Goal: Task Accomplishment & Management: Manage account settings

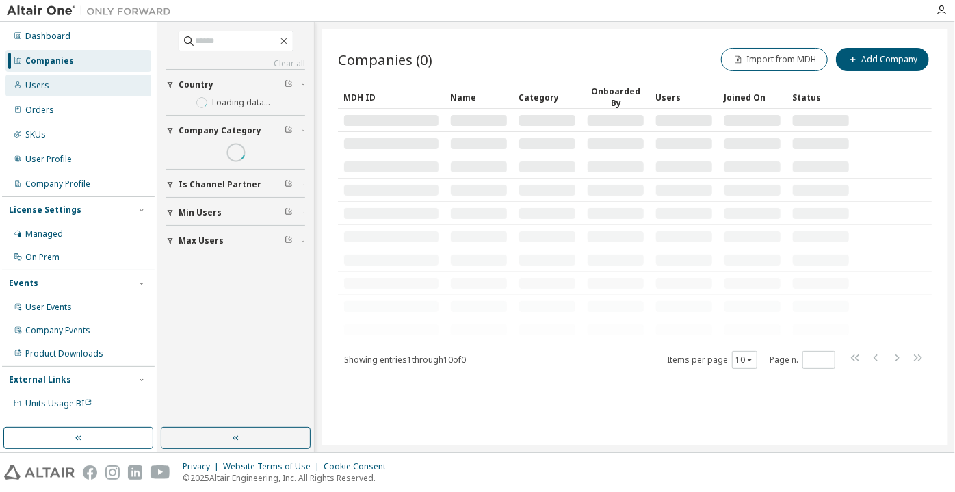
click at [117, 89] on div "Users" at bounding box center [78, 86] width 146 height 22
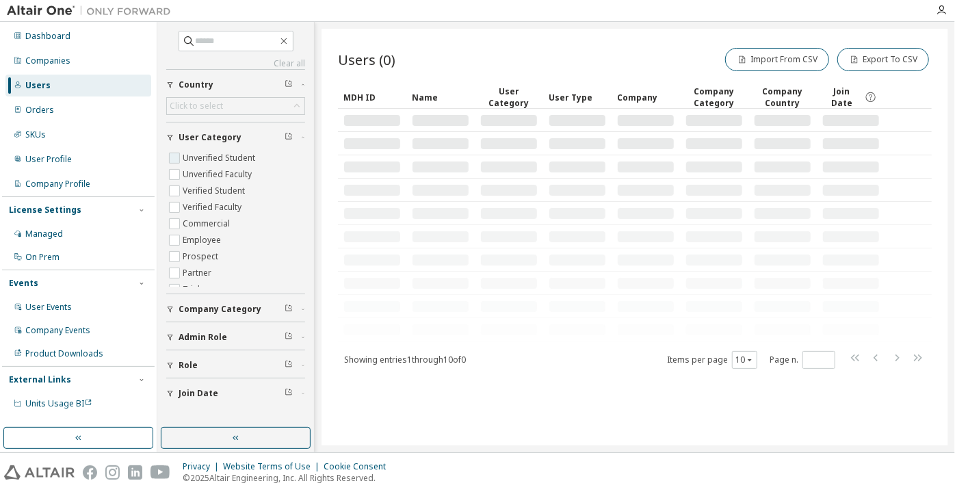
click at [198, 151] on label "Unverified Student" at bounding box center [220, 158] width 75 height 16
click at [194, 171] on label "Unverified Faculty" at bounding box center [219, 174] width 72 height 16
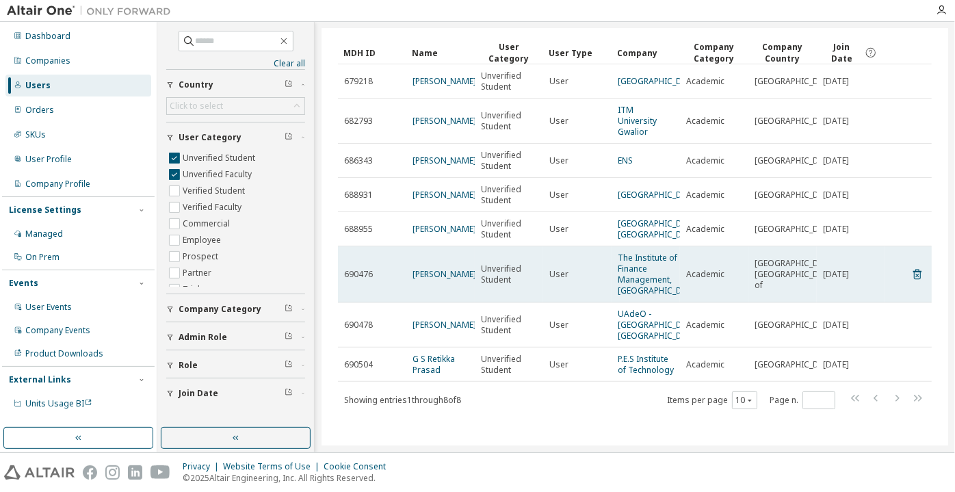
scroll to position [76, 0]
click at [425, 268] on link "Nadil Ali" at bounding box center [444, 274] width 64 height 12
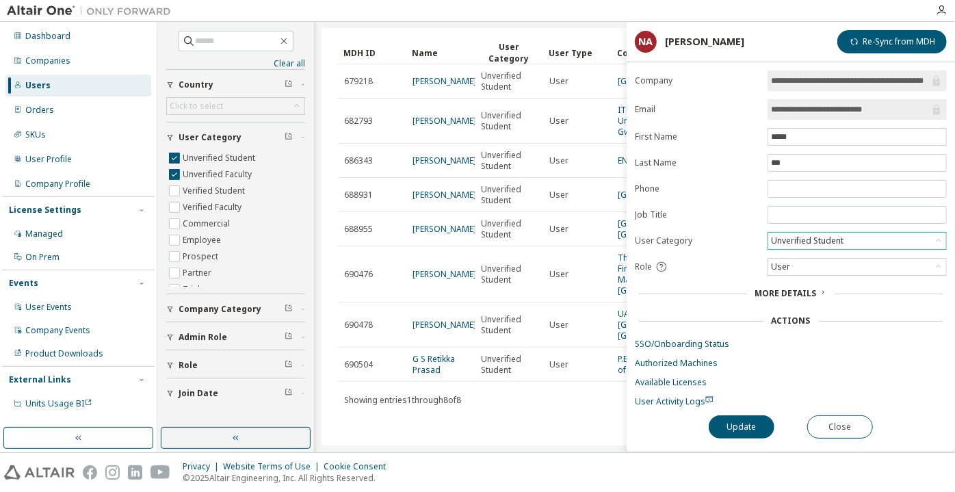
click at [793, 233] on div "Unverified Student" at bounding box center [807, 240] width 77 height 15
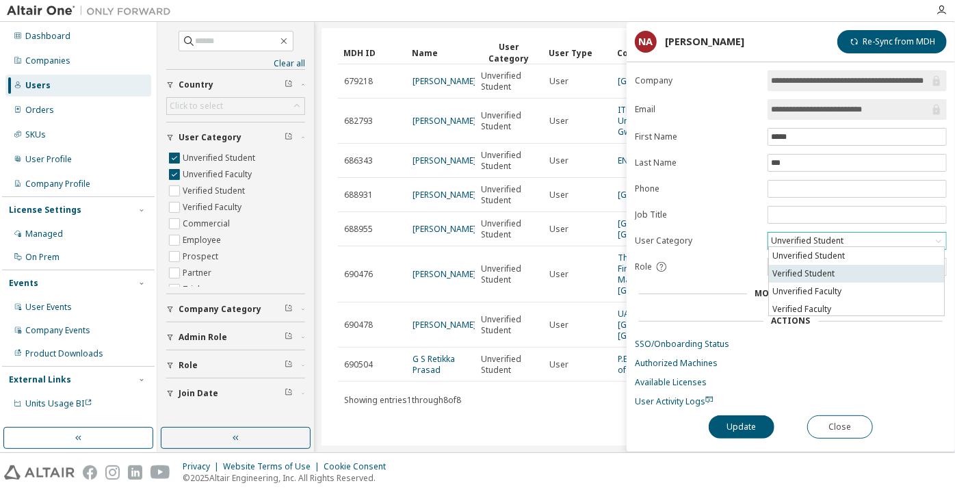
click at [780, 269] on li "Verified Student" at bounding box center [856, 274] width 175 height 18
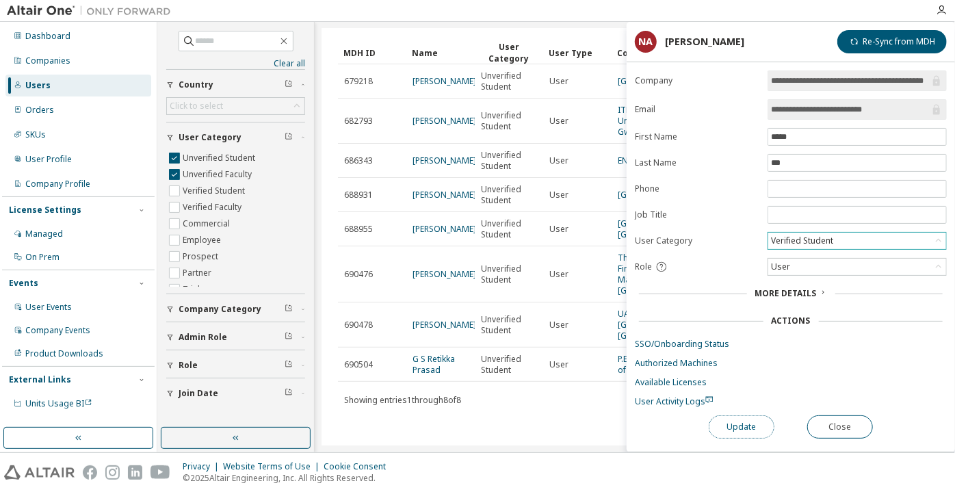
click at [728, 421] on button "Update" at bounding box center [742, 426] width 66 height 23
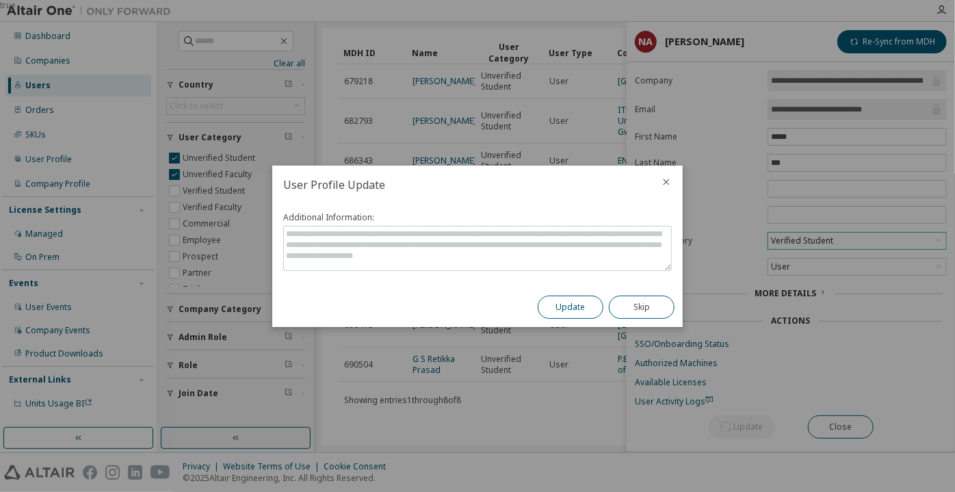
click at [570, 304] on button "Update" at bounding box center [571, 306] width 66 height 23
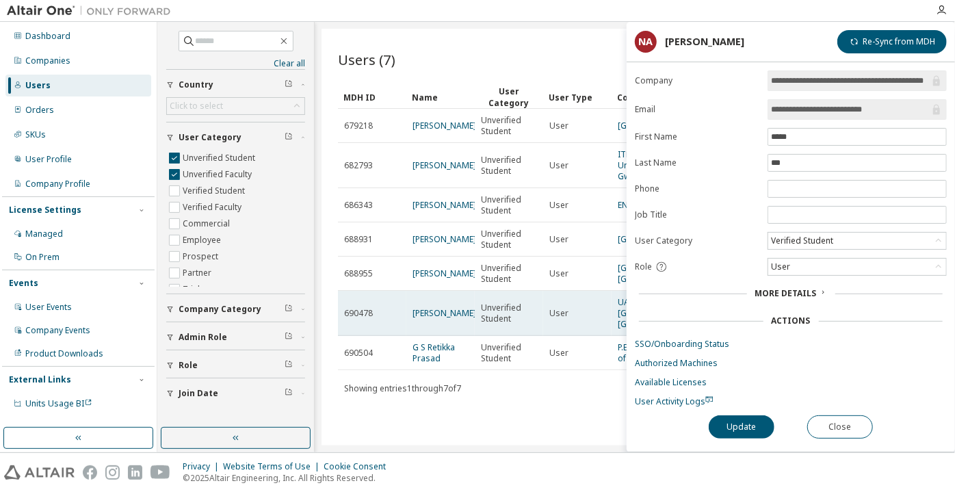
scroll to position [20, 0]
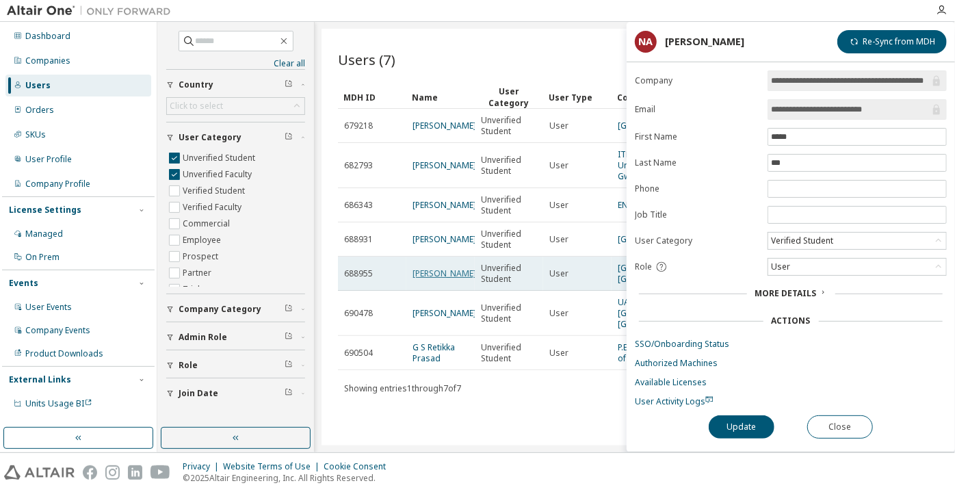
click at [436, 267] on link "Ayush Gupta" at bounding box center [444, 273] width 64 height 12
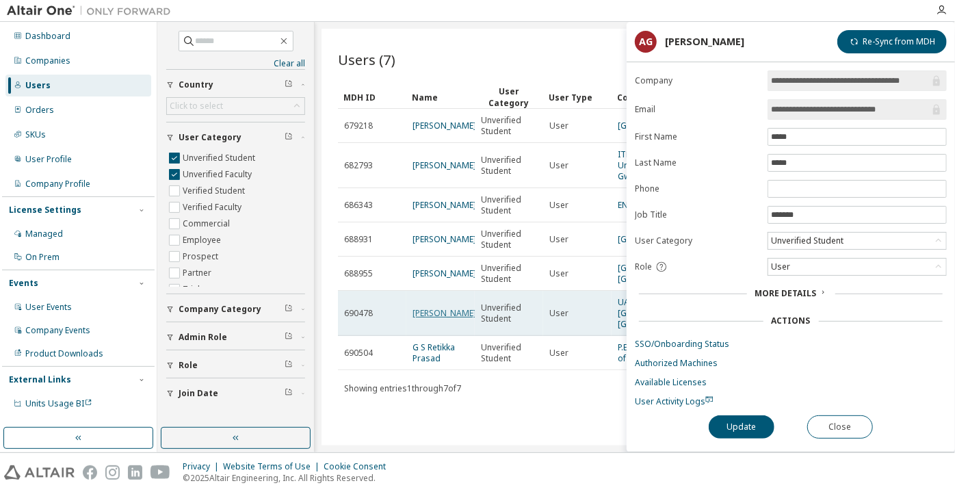
click at [433, 315] on link "Emilio Portillo" at bounding box center [444, 313] width 64 height 12
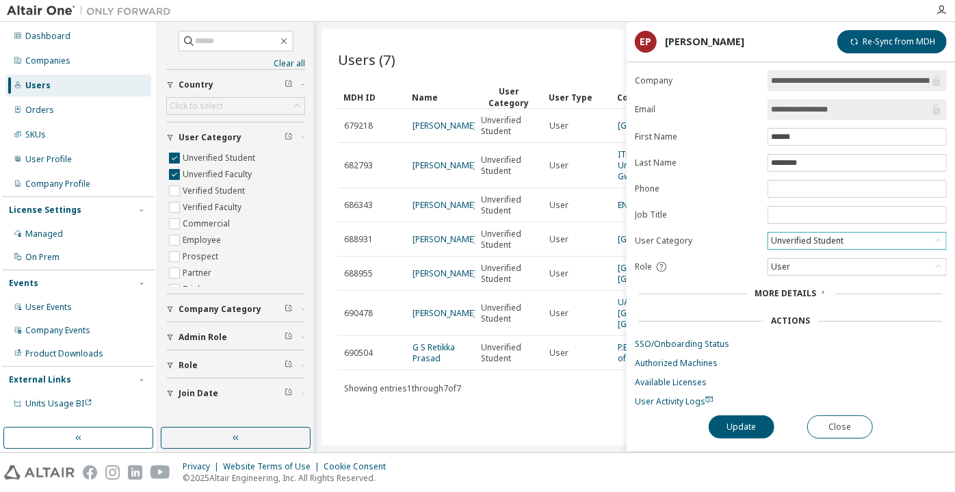
click at [804, 244] on div "Unverified Student" at bounding box center [807, 240] width 77 height 15
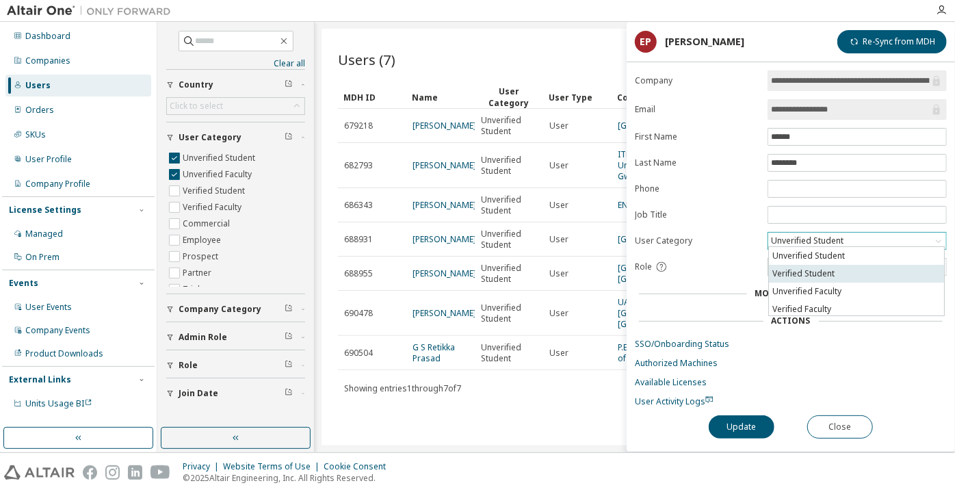
click at [803, 276] on li "Verified Student" at bounding box center [856, 274] width 175 height 18
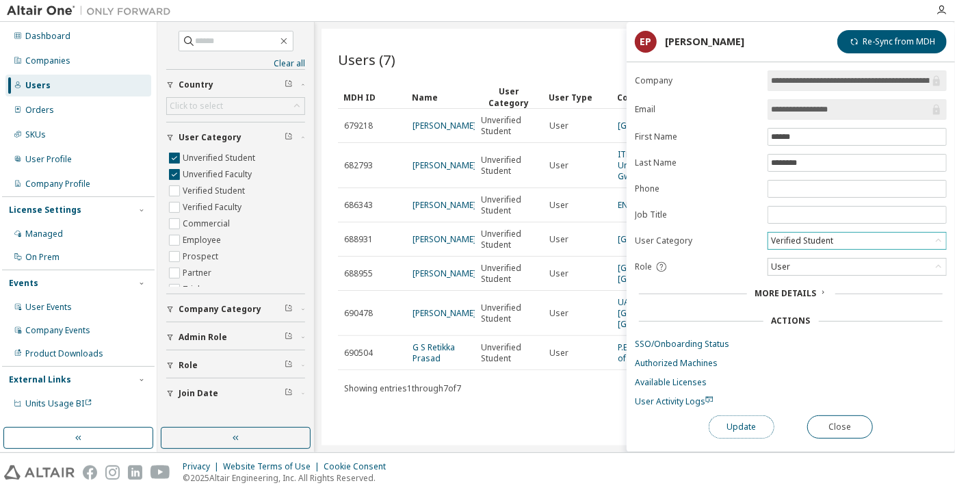
click at [735, 422] on button "Update" at bounding box center [742, 426] width 66 height 23
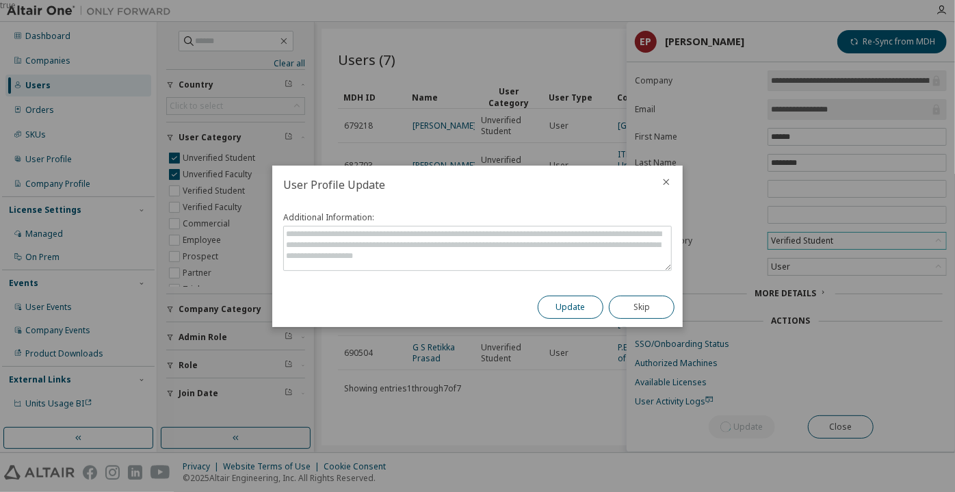
click at [585, 310] on button "Update" at bounding box center [571, 306] width 66 height 23
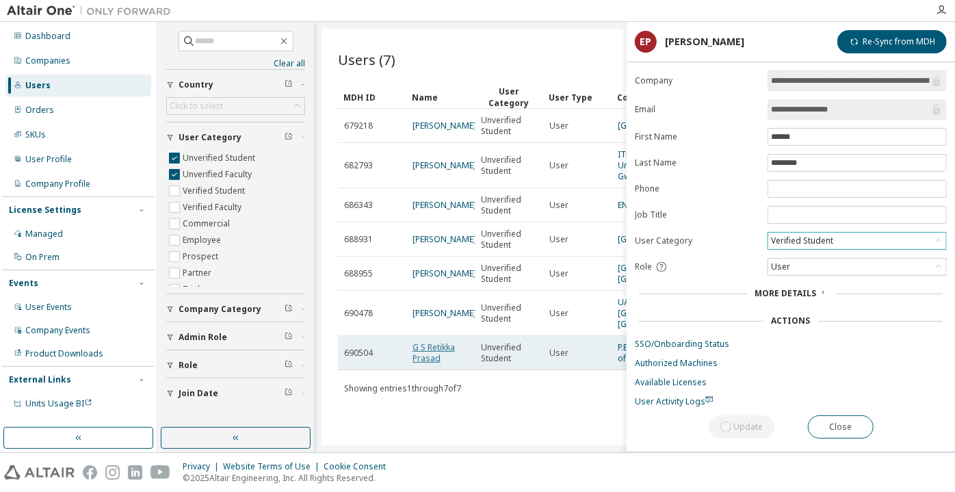
click at [440, 353] on link "G S Retikka Prasad" at bounding box center [433, 352] width 42 height 23
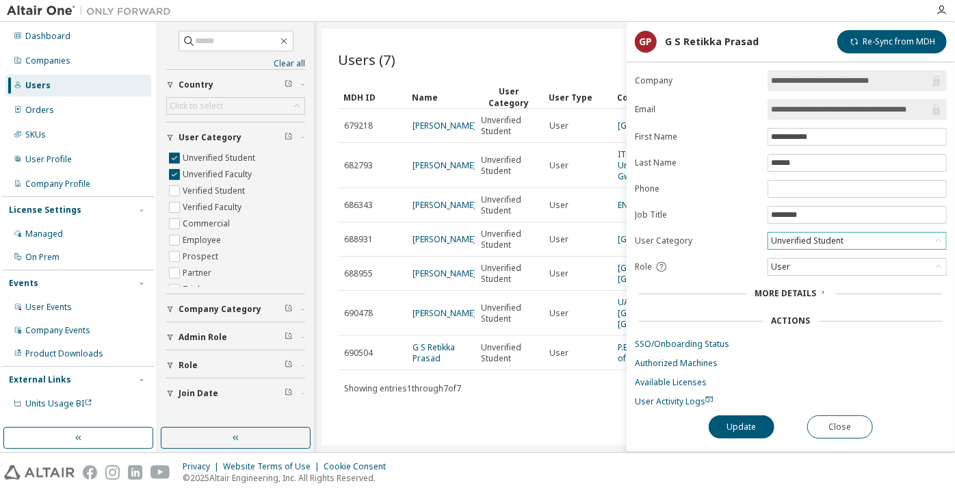
click at [793, 234] on div "Unverified Student" at bounding box center [807, 240] width 77 height 15
click at [791, 276] on li "Verified Student" at bounding box center [856, 274] width 175 height 18
click at [737, 422] on button "Update" at bounding box center [742, 426] width 66 height 23
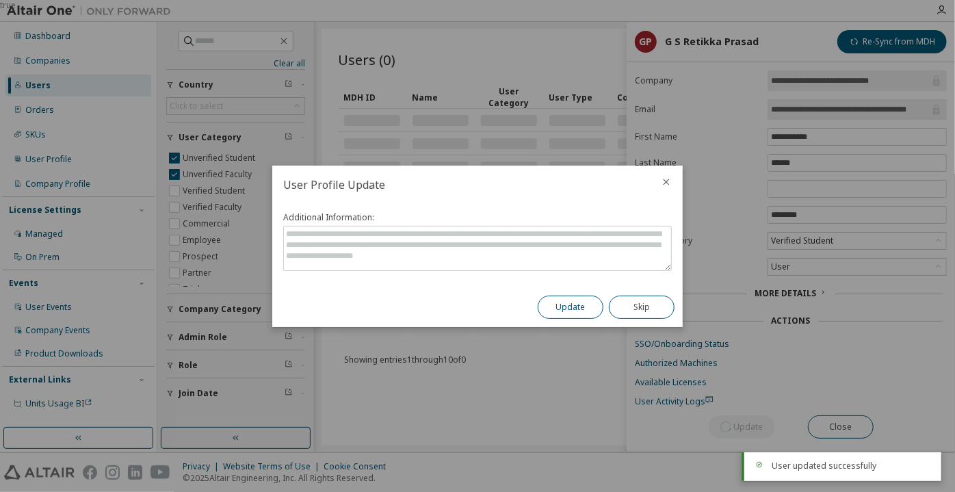
click at [576, 314] on button "Update" at bounding box center [571, 306] width 66 height 23
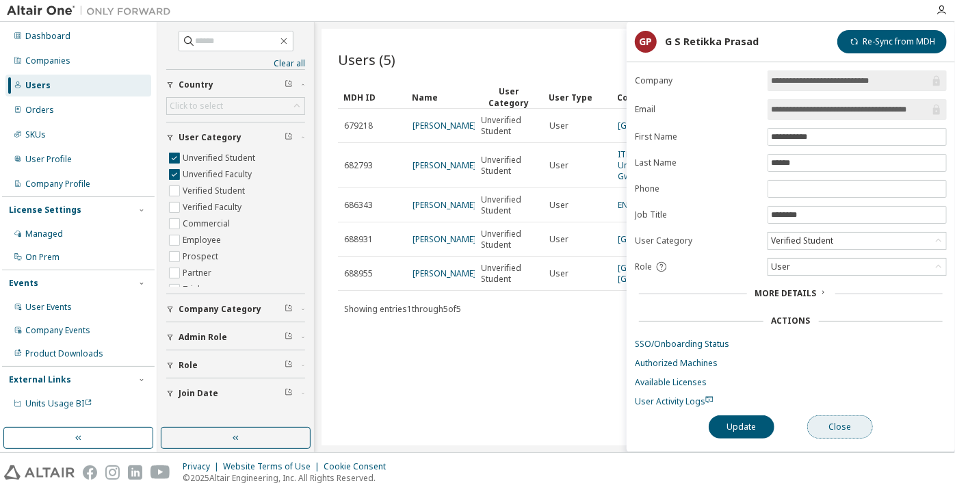
click at [828, 425] on button "Close" at bounding box center [840, 426] width 66 height 23
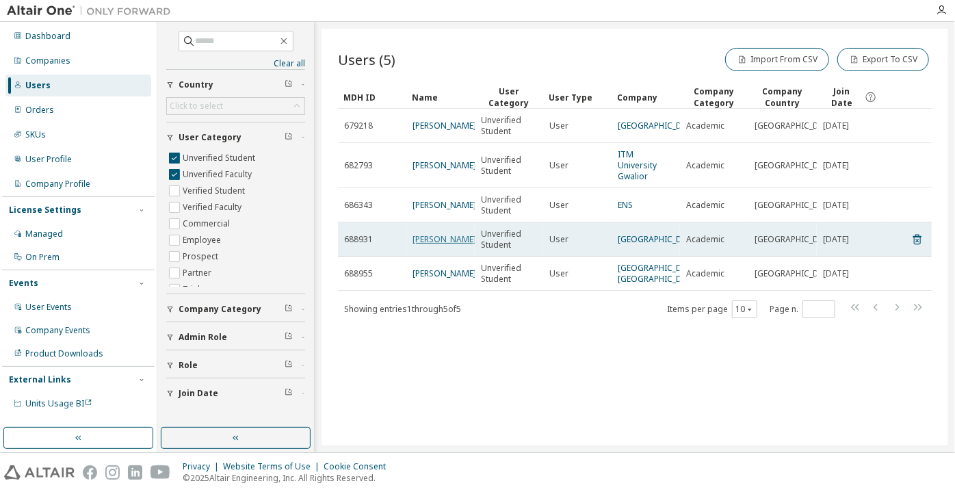
click at [415, 235] on link "Lukas Gallegos" at bounding box center [444, 239] width 64 height 12
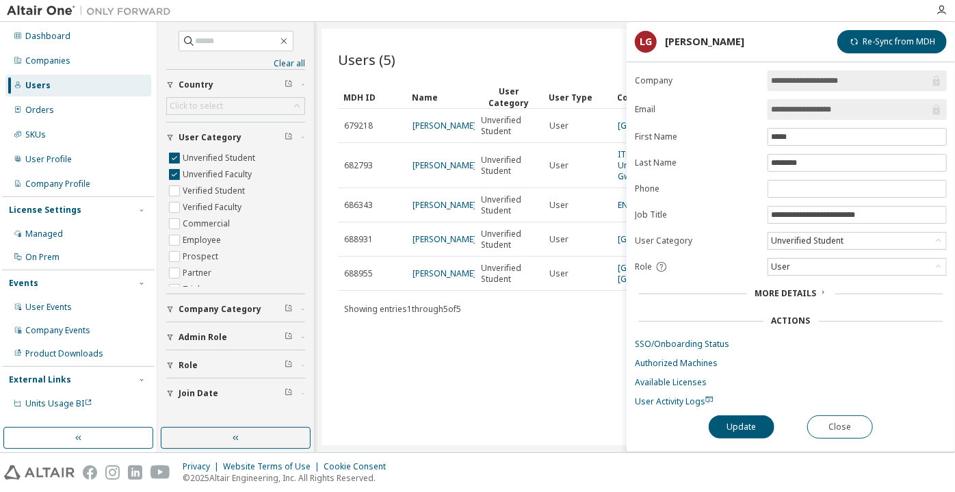
drag, startPoint x: 845, startPoint y: 112, endPoint x: 813, endPoint y: 109, distance: 31.6
click at [813, 109] on input "**********" at bounding box center [850, 110] width 159 height 14
click at [672, 399] on span "User Activity Logs" at bounding box center [674, 401] width 79 height 12
click at [837, 415] on button "Close" at bounding box center [840, 426] width 66 height 23
